Goal: Information Seeking & Learning: Find specific fact

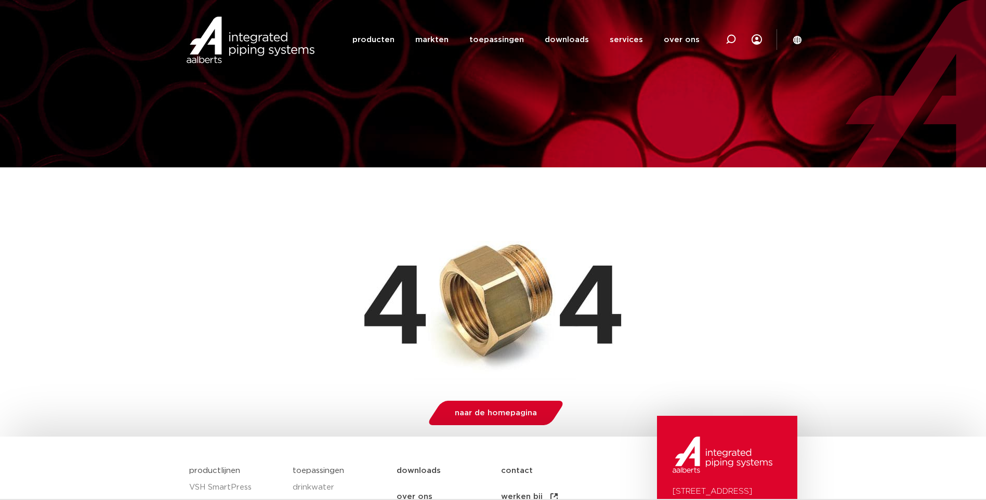
click at [706, 77] on div "Zoeken producten markten toepassingen downloads alle downloads certificaten cad…" at bounding box center [560, 39] width 483 height 79
click at [729, 41] on icon at bounding box center [731, 39] width 10 height 10
paste input "VSH XPRESS RVS S AXIALE COMP FF 54 MM"
type input "VSH XPRESS RVS S AXIALE COMP FF 54 MM"
click button "Zoeken" at bounding box center [0, 0] width 0 height 0
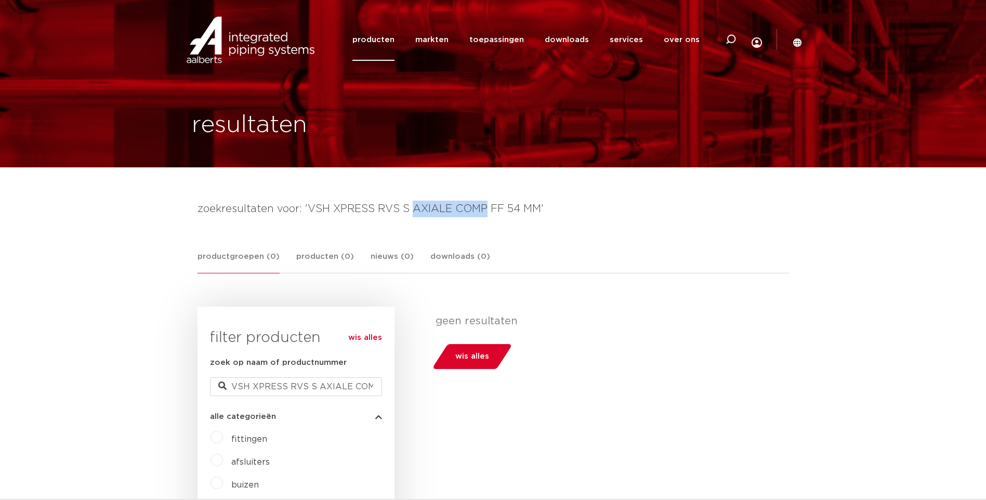
drag, startPoint x: 417, startPoint y: 213, endPoint x: 485, endPoint y: 210, distance: 67.7
click at [485, 210] on h4 "zoekresultaten voor: 'VSH XPRESS RVS S AXIALE COMP FF 54 MM'" at bounding box center [494, 209] width 592 height 17
copy h4 "AXIALE COMP"
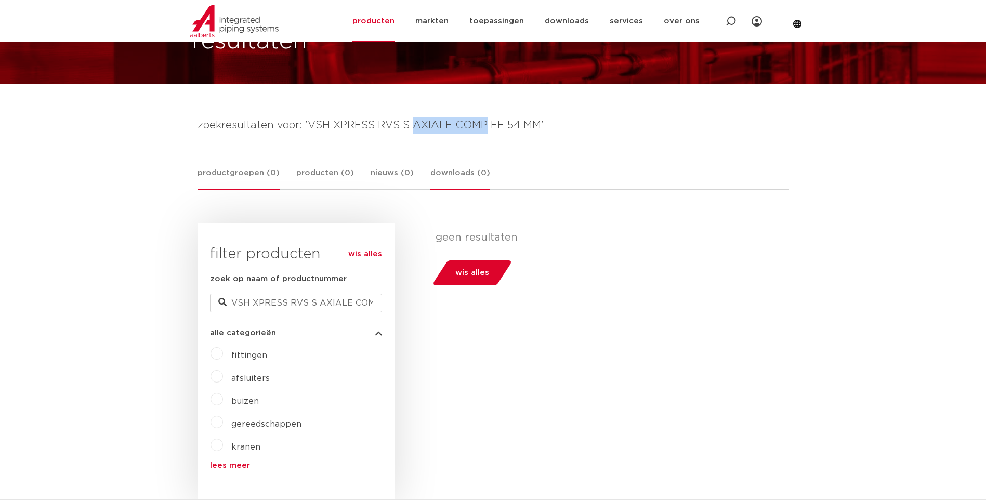
scroll to position [260, 0]
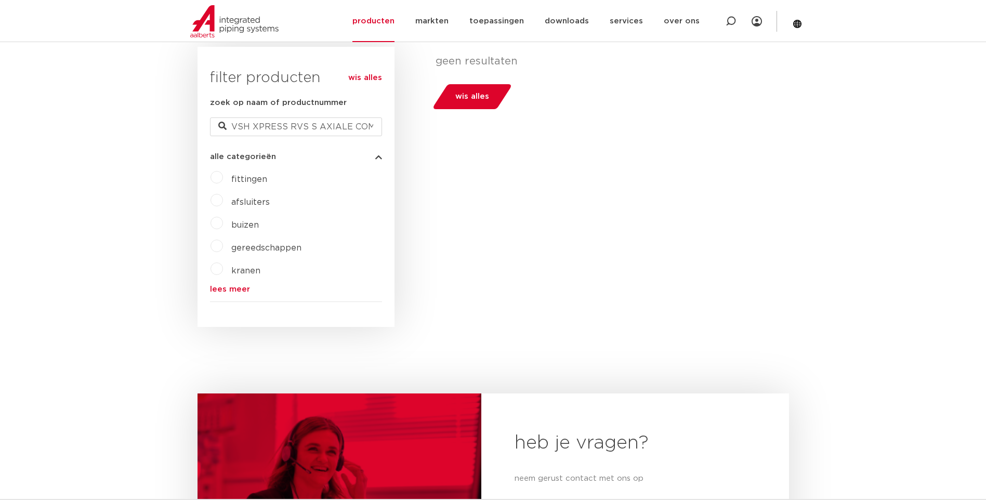
click at [265, 70] on h3 "filter producten" at bounding box center [296, 78] width 172 height 21
click at [359, 76] on link "wis alles" at bounding box center [365, 78] width 34 height 12
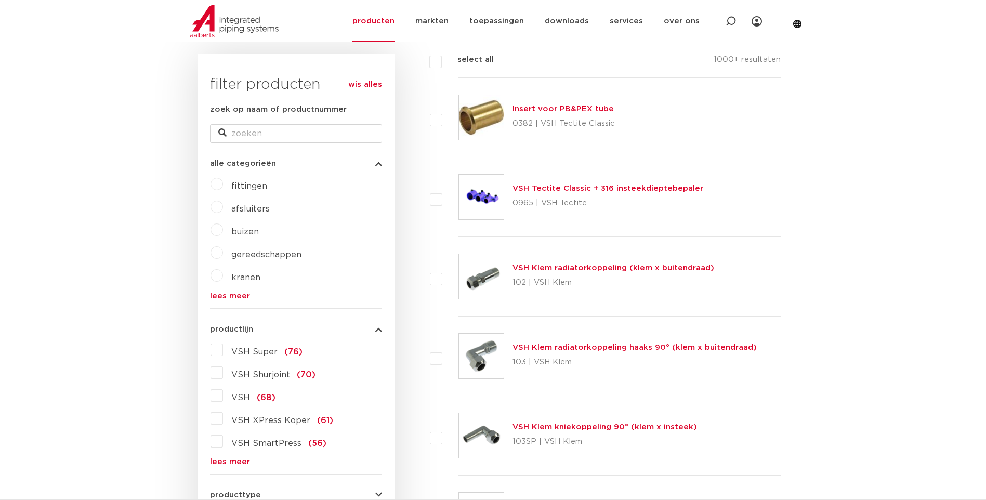
scroll to position [104, 0]
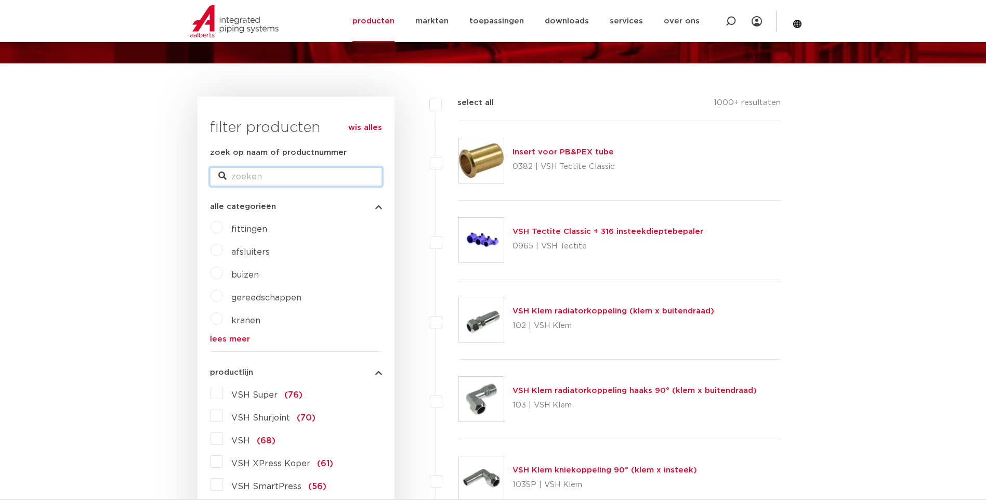
click at [297, 184] on input "zoek op naam of productnummer" at bounding box center [296, 176] width 172 height 19
paste input "AXIALE COMP"
type input "AXIALE COMP"
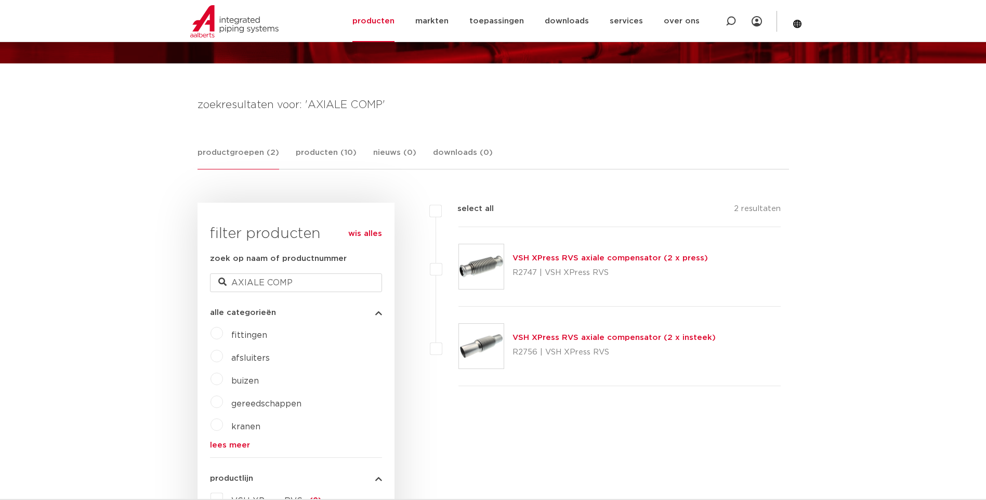
click at [575, 260] on link "VSH XPress RVS axiale compensator (2 x press)" at bounding box center [610, 258] width 195 height 8
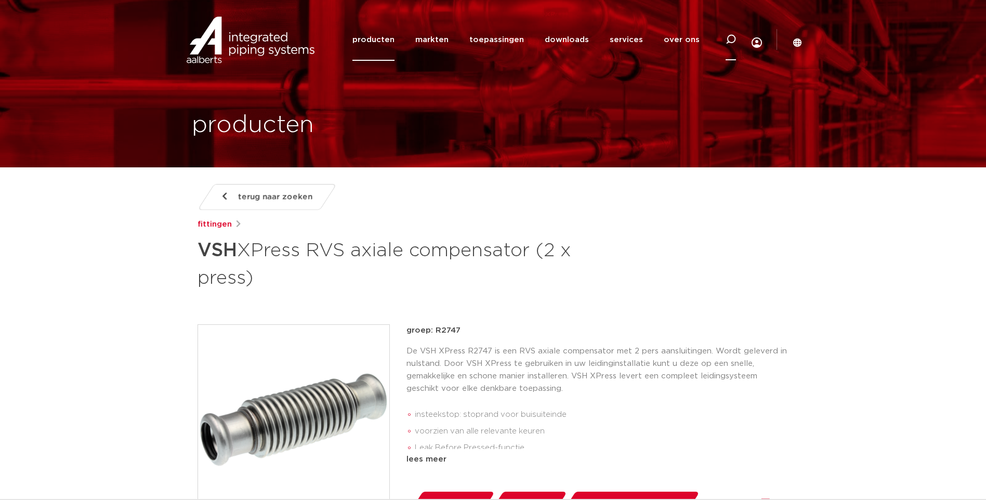
click at [735, 41] on icon at bounding box center [731, 39] width 10 height 10
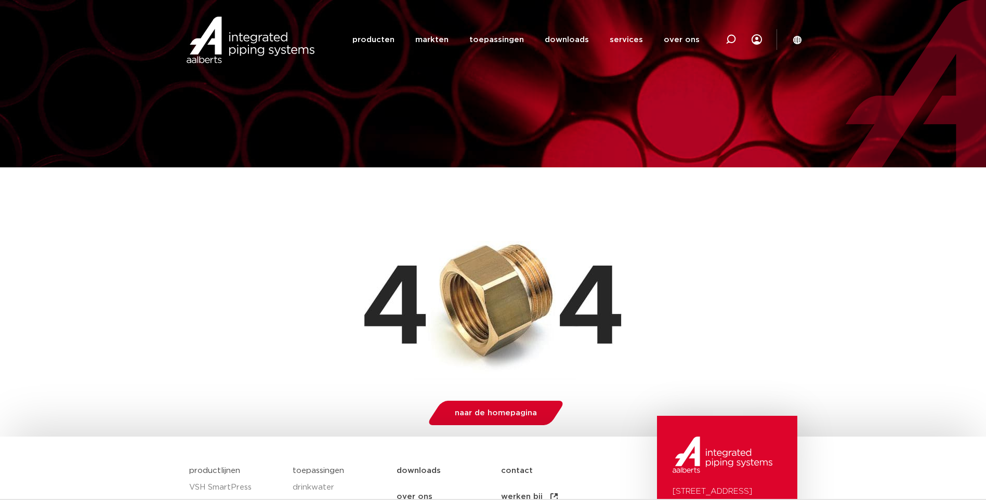
click at [731, 40] on icon at bounding box center [731, 39] width 10 height 10
paste input "VSH XPRESS RVS S AXIALE COMP FF 54 MM"
type input "VSH XPRESS RVS S AXIALE COMP FF 54 MM"
click button "Zoeken" at bounding box center [0, 0] width 0 height 0
